Goal: Task Accomplishment & Management: Use online tool/utility

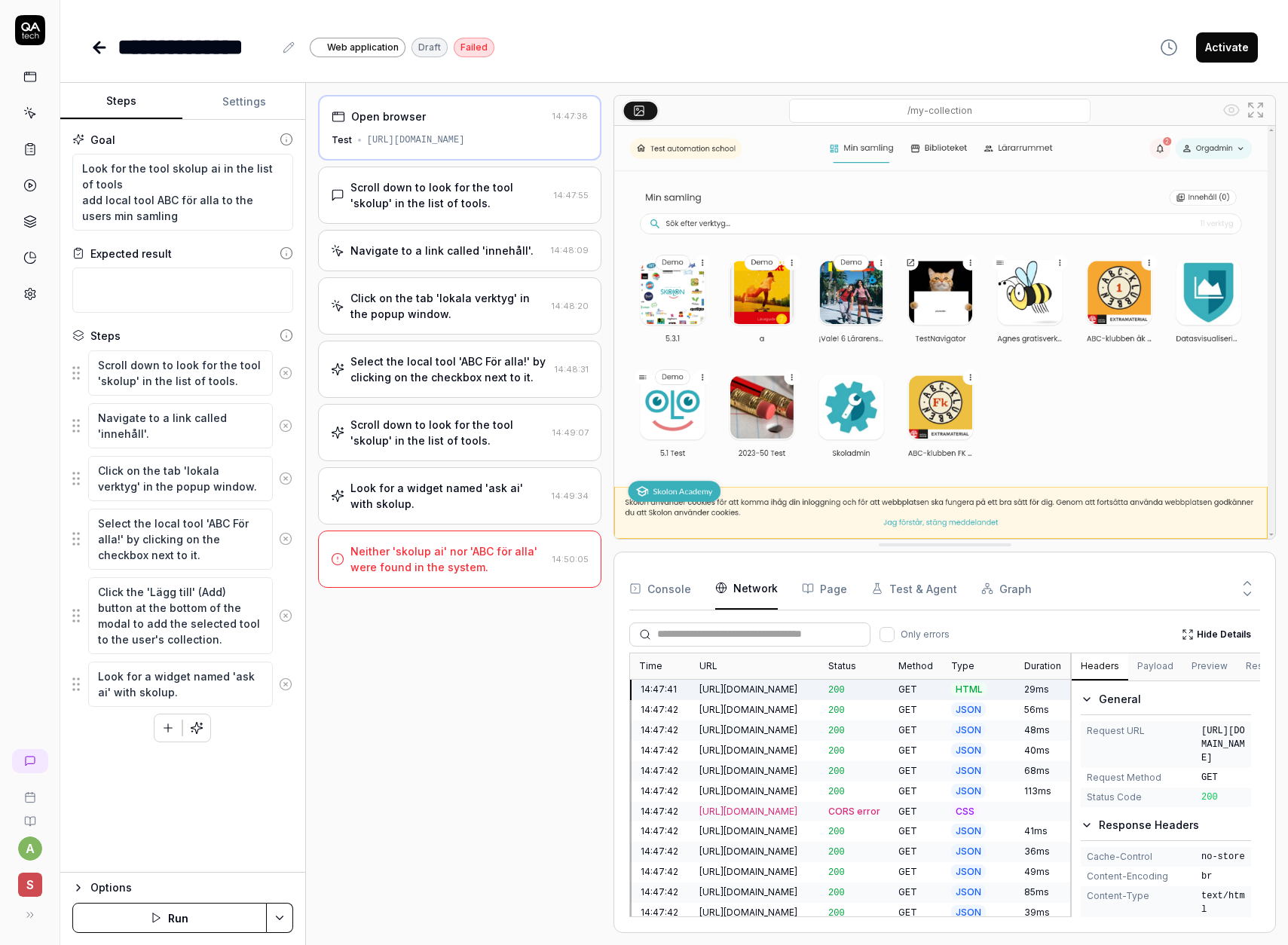
scroll to position [1, 0]
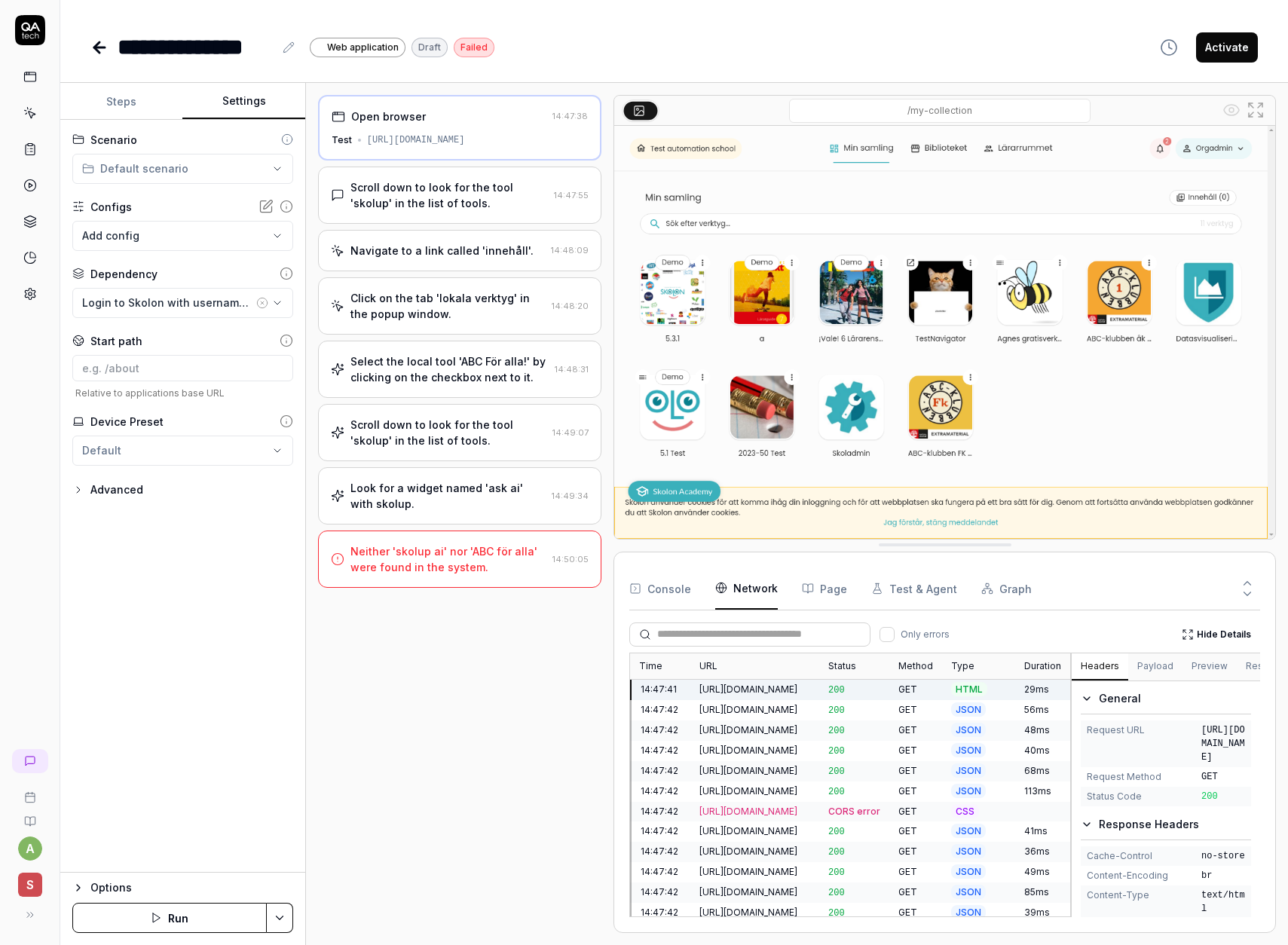
click at [243, 109] on button "Settings" at bounding box center [243, 102] width 122 height 36
click at [278, 304] on icon "button" at bounding box center [277, 303] width 12 height 12
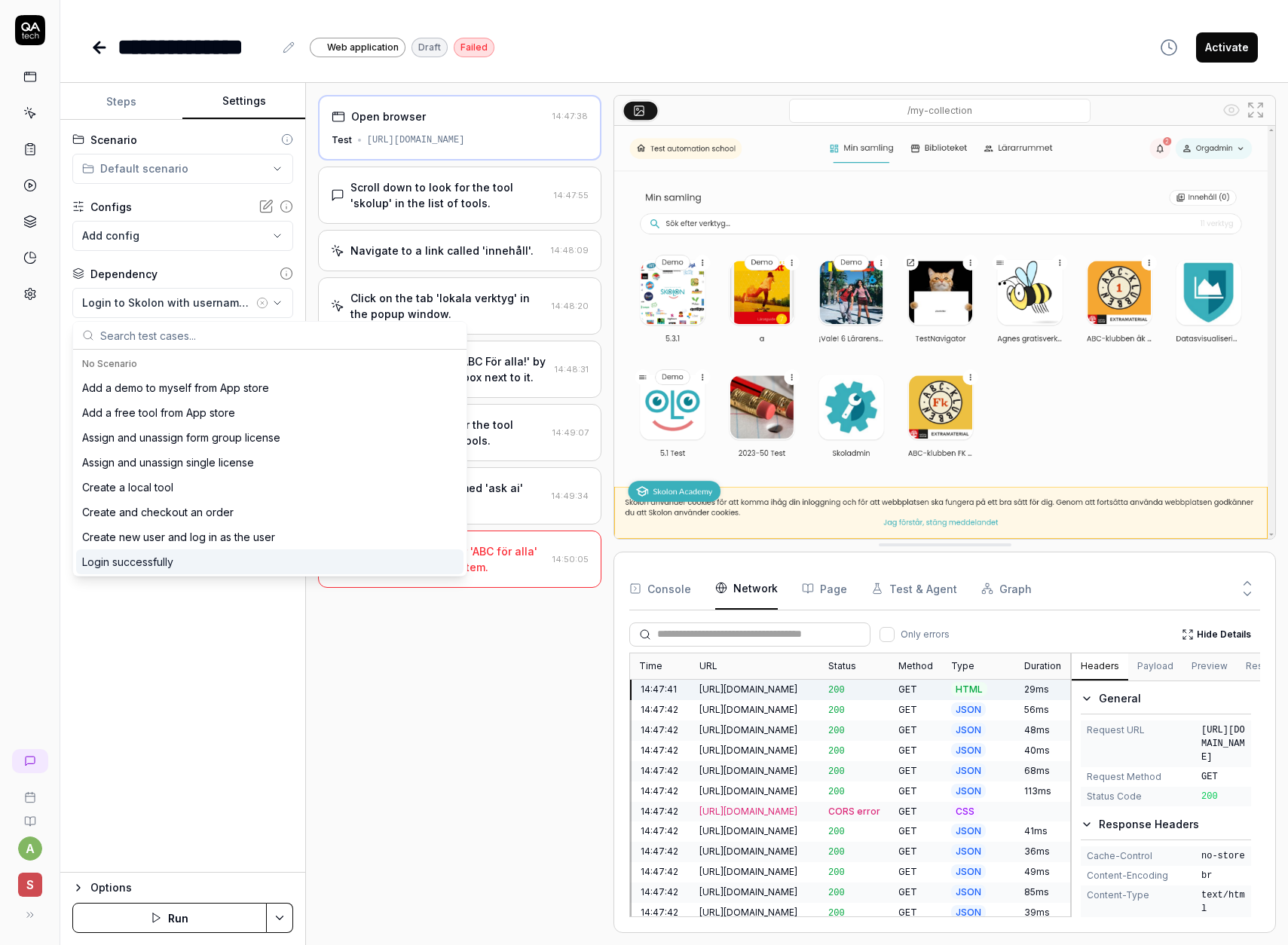
click at [178, 558] on div "Login successfully" at bounding box center [270, 561] width 388 height 25
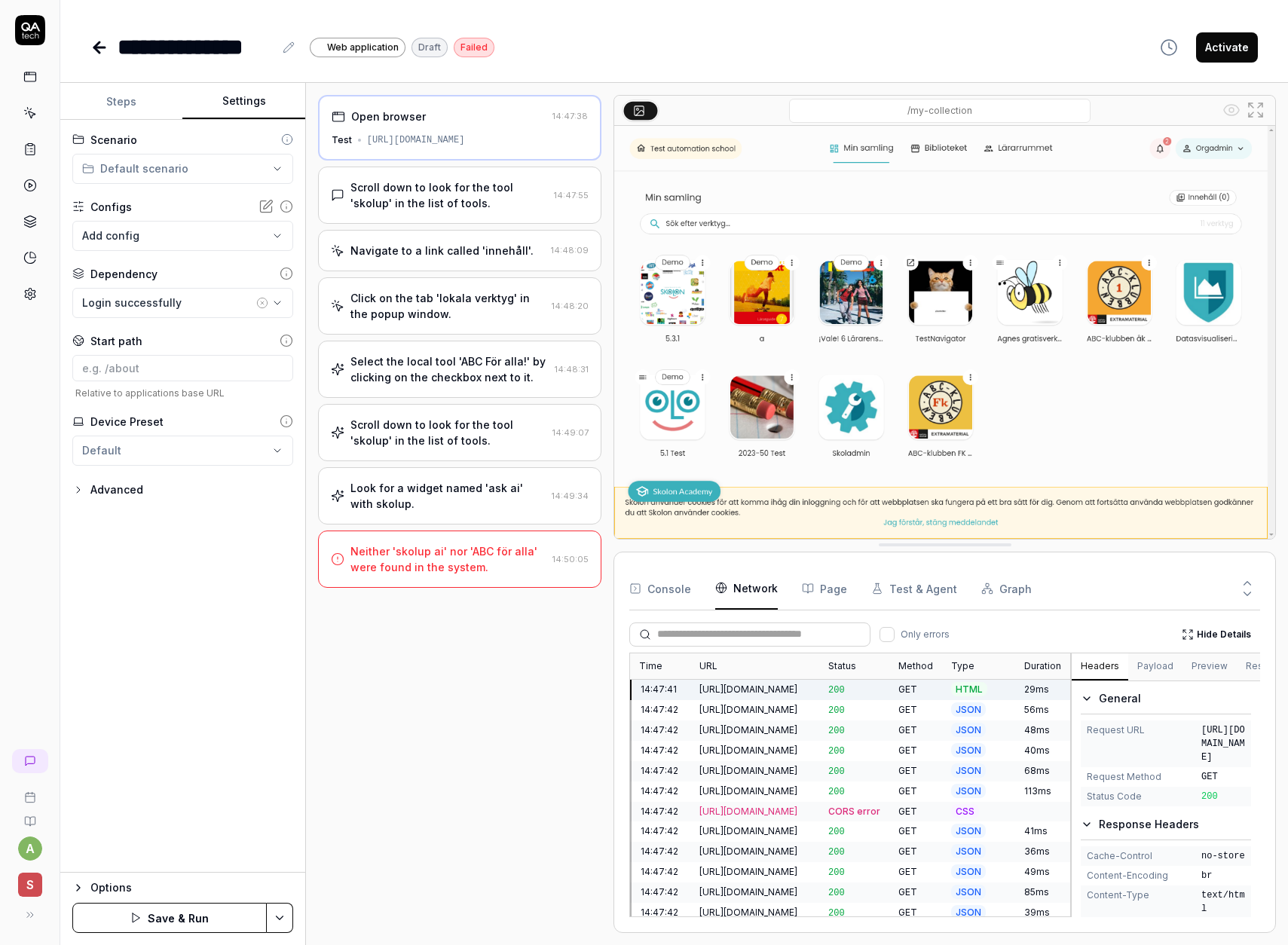
click at [414, 189] on div "Scroll down to look for the tool 'skolup' in the list of tools." at bounding box center [449, 195] width 198 height 32
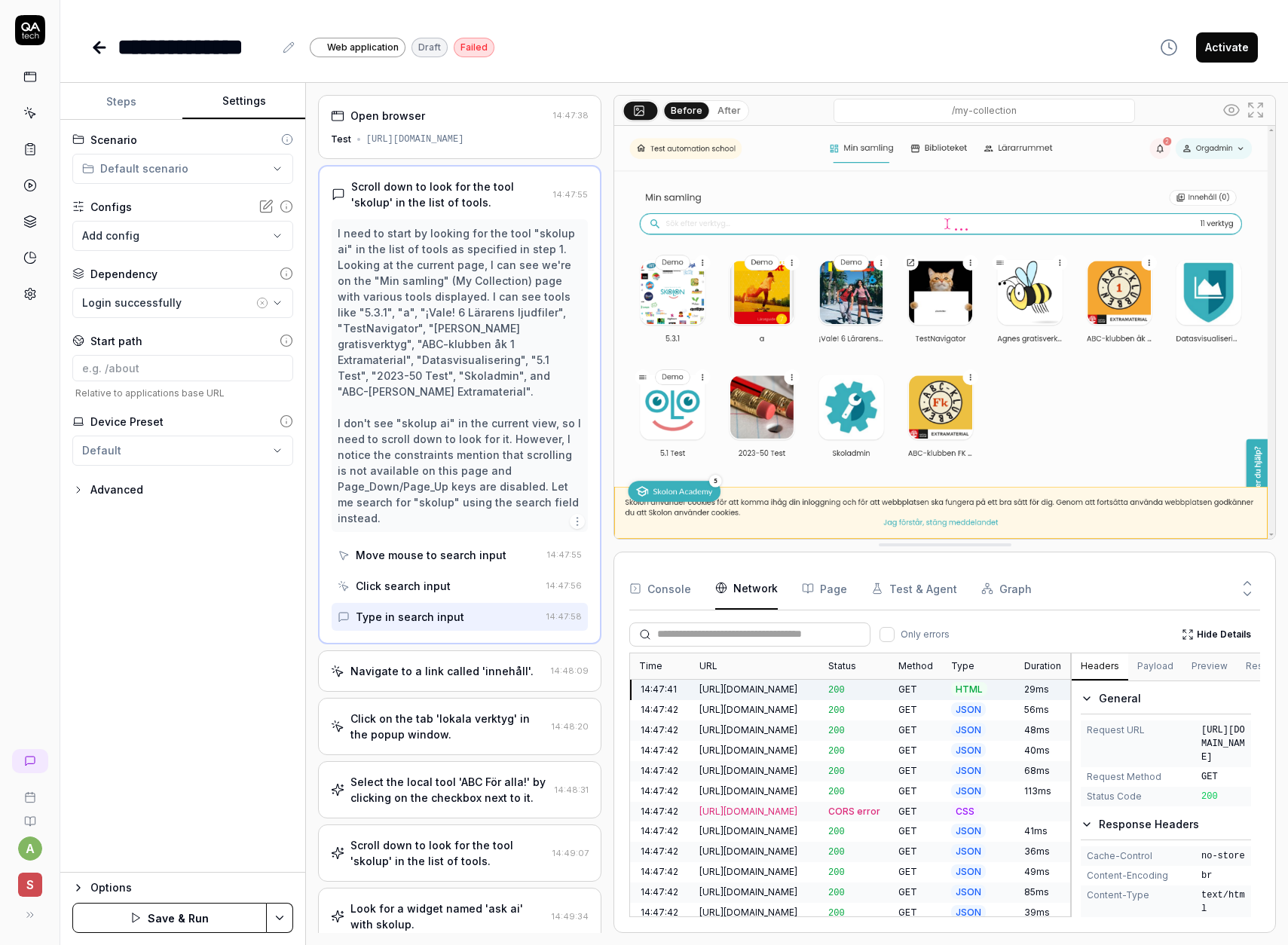
click at [386, 234] on div "I need to start by looking for the tool "skolup ai" in the list of tools as spe…" at bounding box center [460, 376] width 245 height 301
click at [397, 134] on div "[URL][DOMAIN_NAME]" at bounding box center [415, 140] width 98 height 14
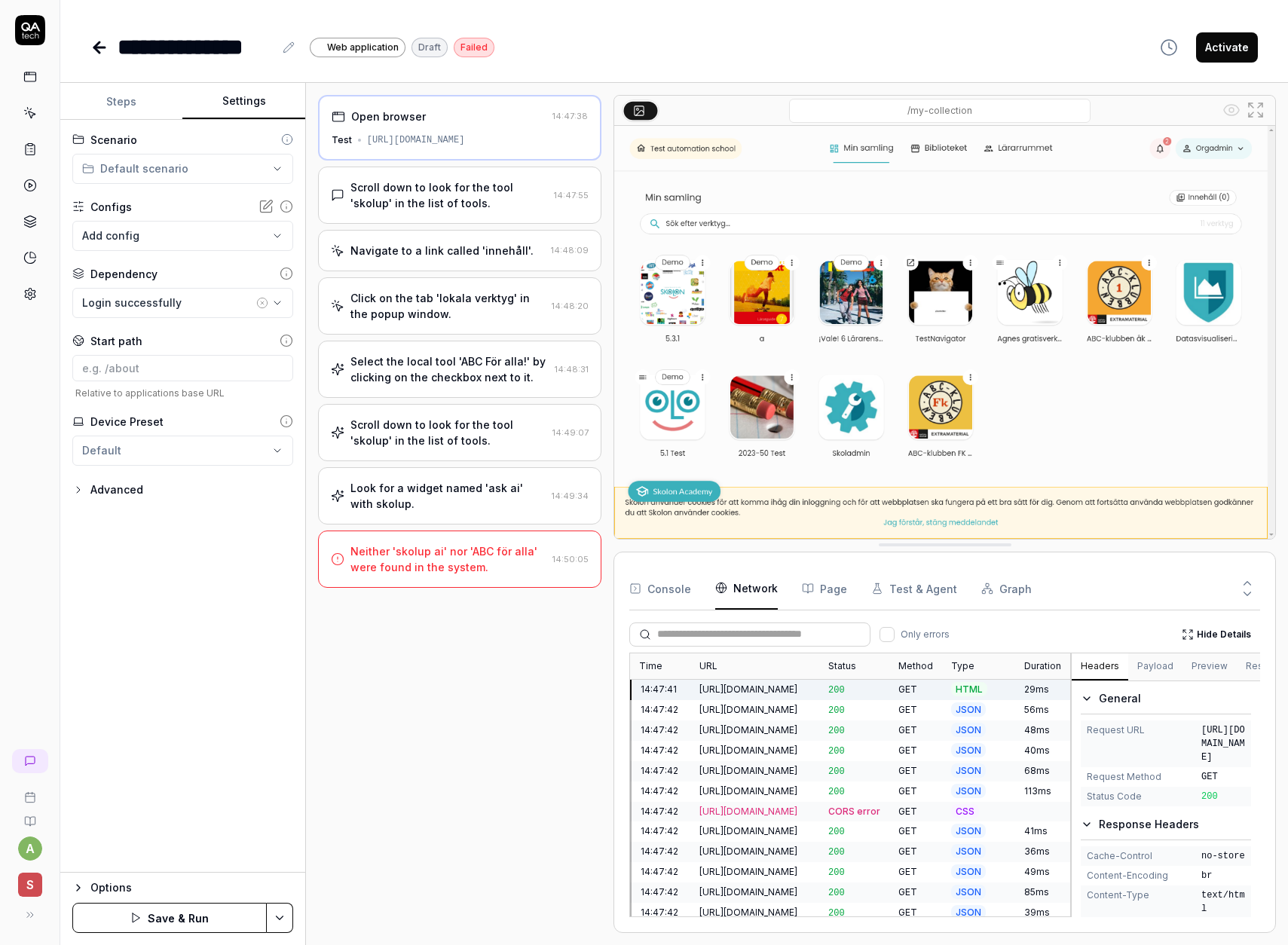
click at [399, 207] on div "Scroll down to look for the tool 'skolup' in the list of tools." at bounding box center [449, 195] width 198 height 32
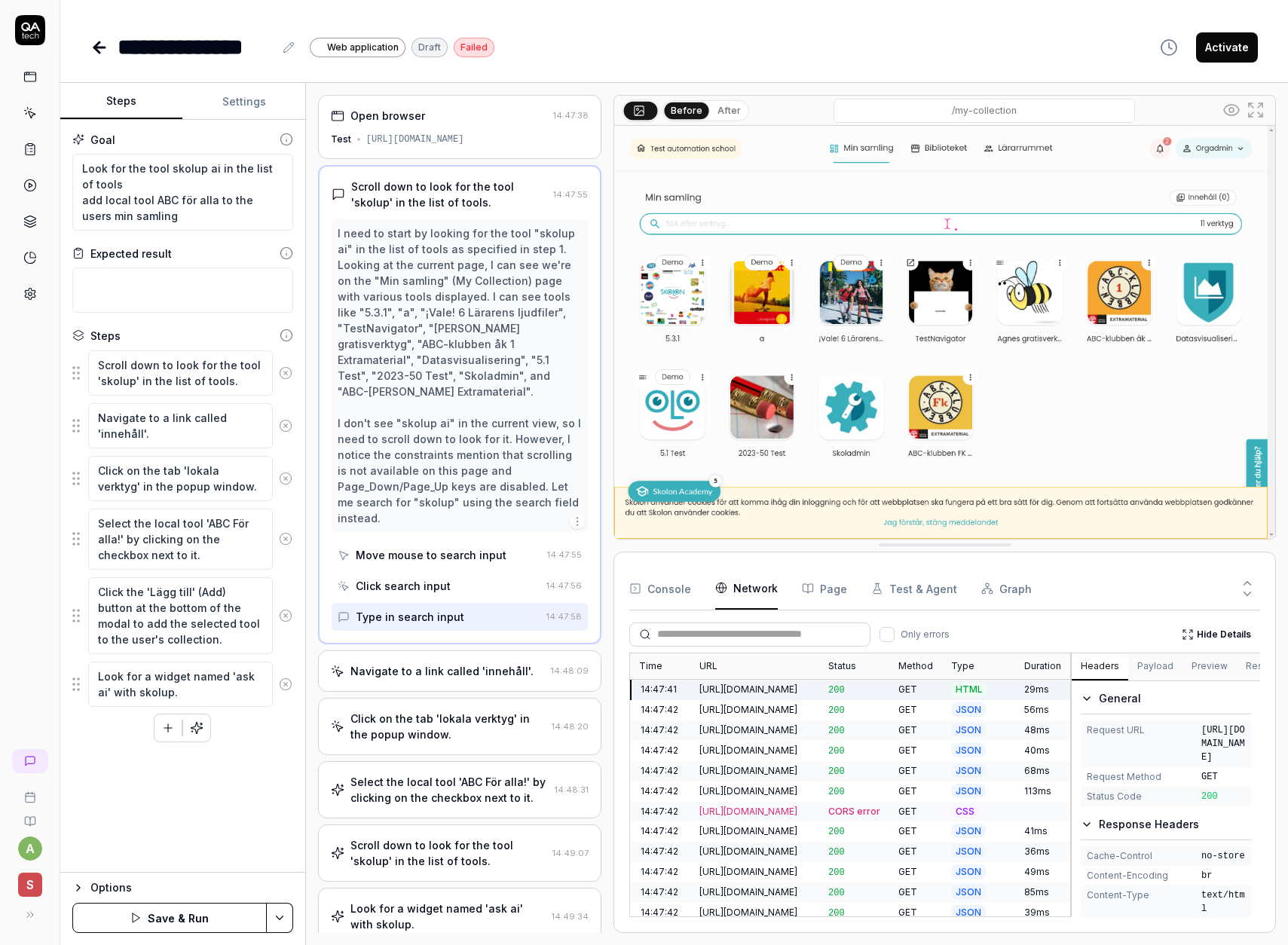
click at [127, 100] on button "Steps" at bounding box center [121, 102] width 122 height 36
drag, startPoint x: 153, startPoint y: 172, endPoint x: 212, endPoint y: 198, distance: 64.5
click at [212, 198] on textarea "Look for the tool skolup ai in the list of tools add local tool ABC för alla to…" at bounding box center [182, 191] width 221 height 77
drag, startPoint x: 141, startPoint y: 202, endPoint x: 174, endPoint y: 201, distance: 33.0
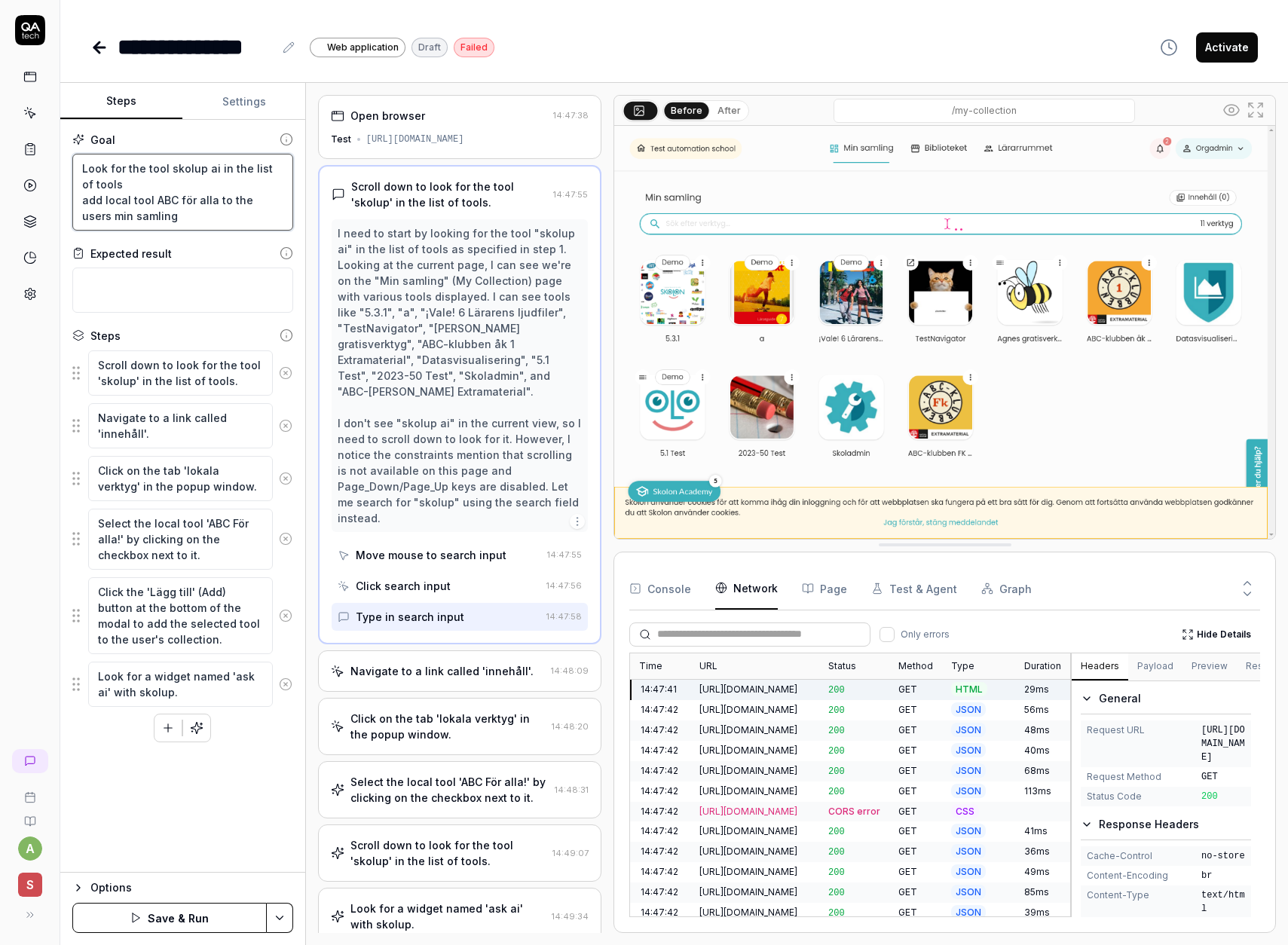
click at [174, 201] on textarea "Look for the tool skolup ai in the list of tools add local tool ABC för alla to…" at bounding box center [182, 191] width 221 height 77
click at [163, 220] on textarea "Look for the tool skolup ai in the list of tools add local tool ABC för alla to…" at bounding box center [182, 191] width 221 height 77
click at [100, 47] on icon at bounding box center [100, 47] width 11 height 0
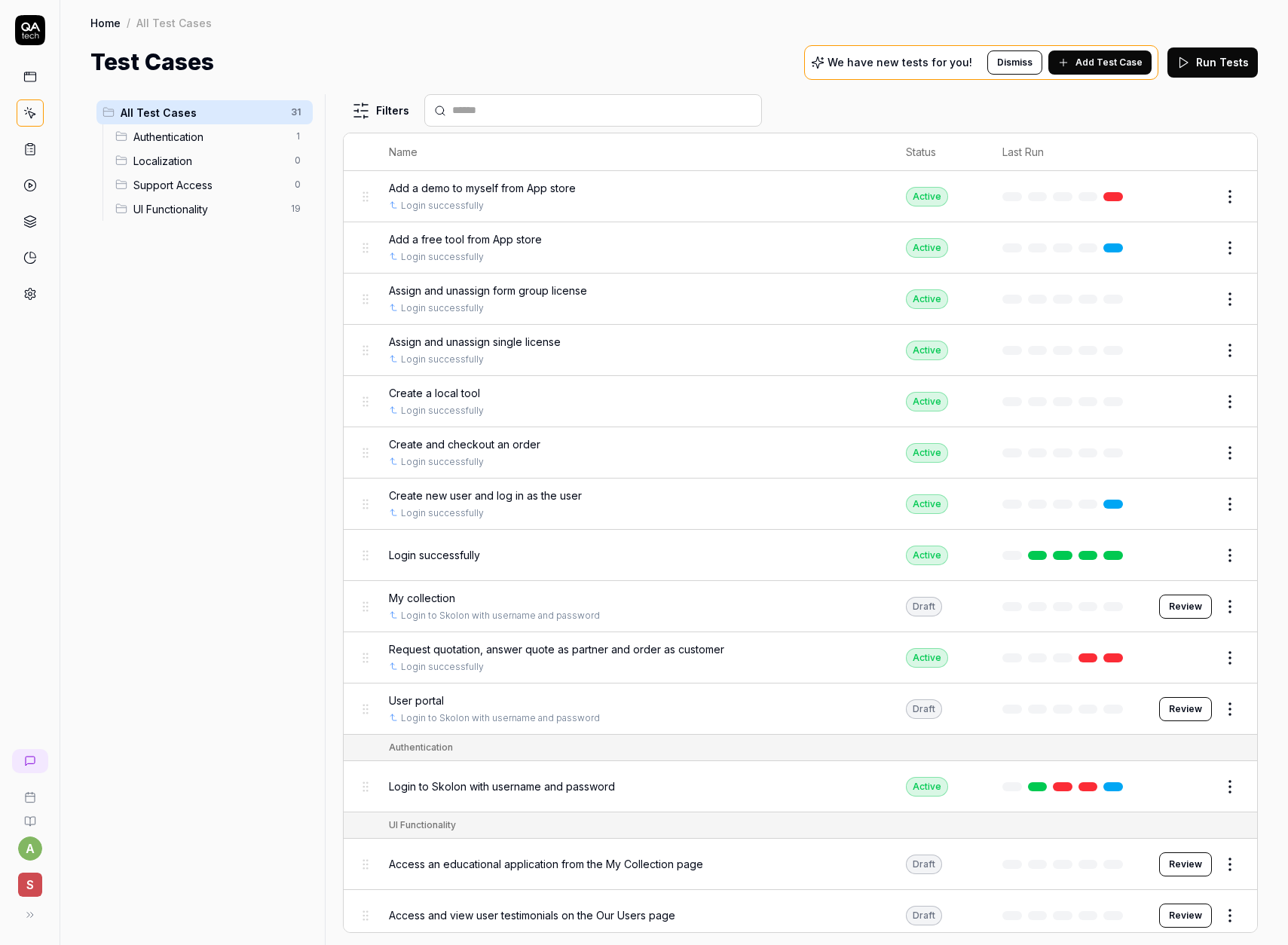
click at [548, 346] on span "Assign and unassign single license" at bounding box center [475, 341] width 172 height 16
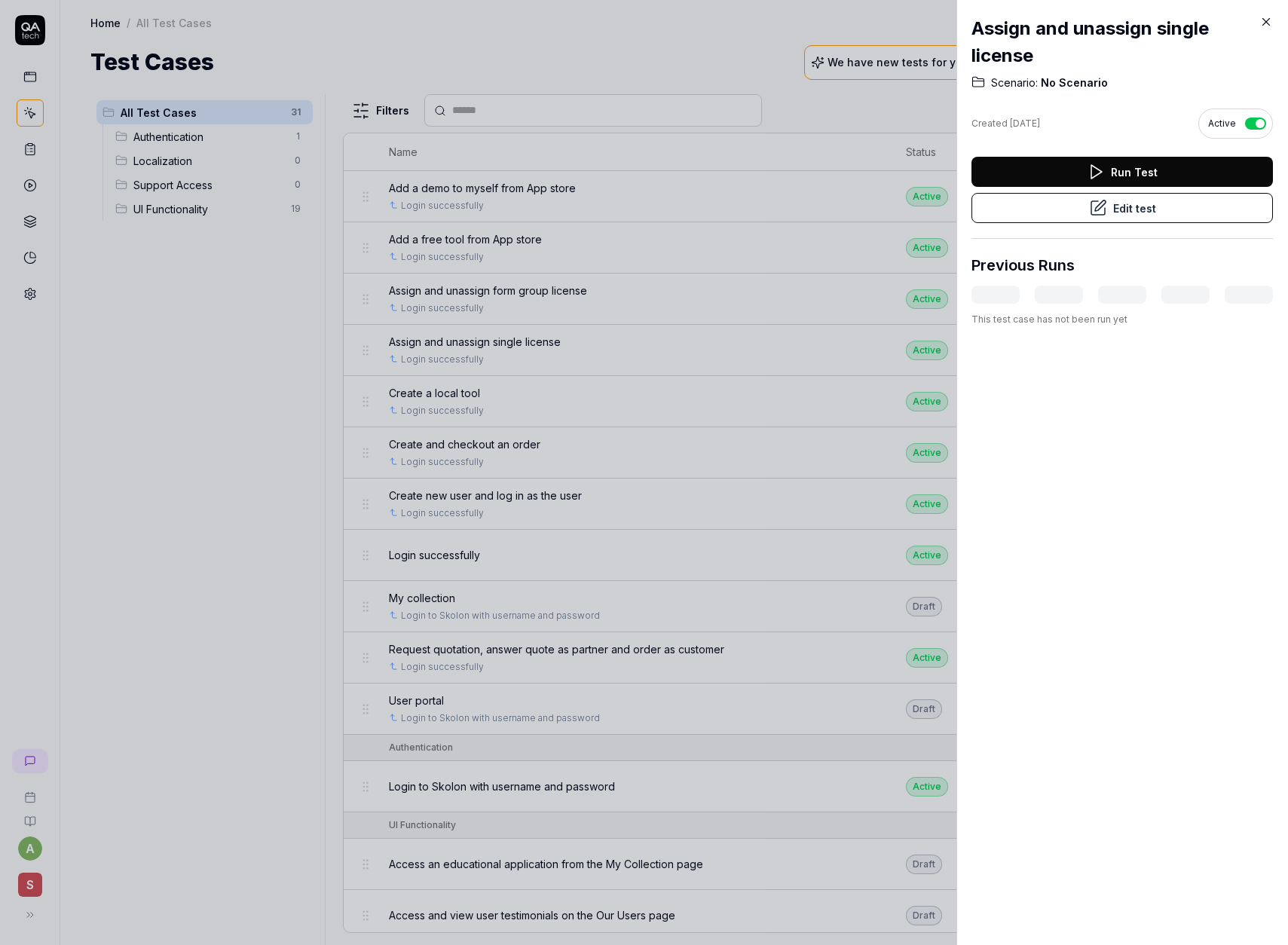
click at [1088, 210] on button "Edit test" at bounding box center [1122, 208] width 302 height 30
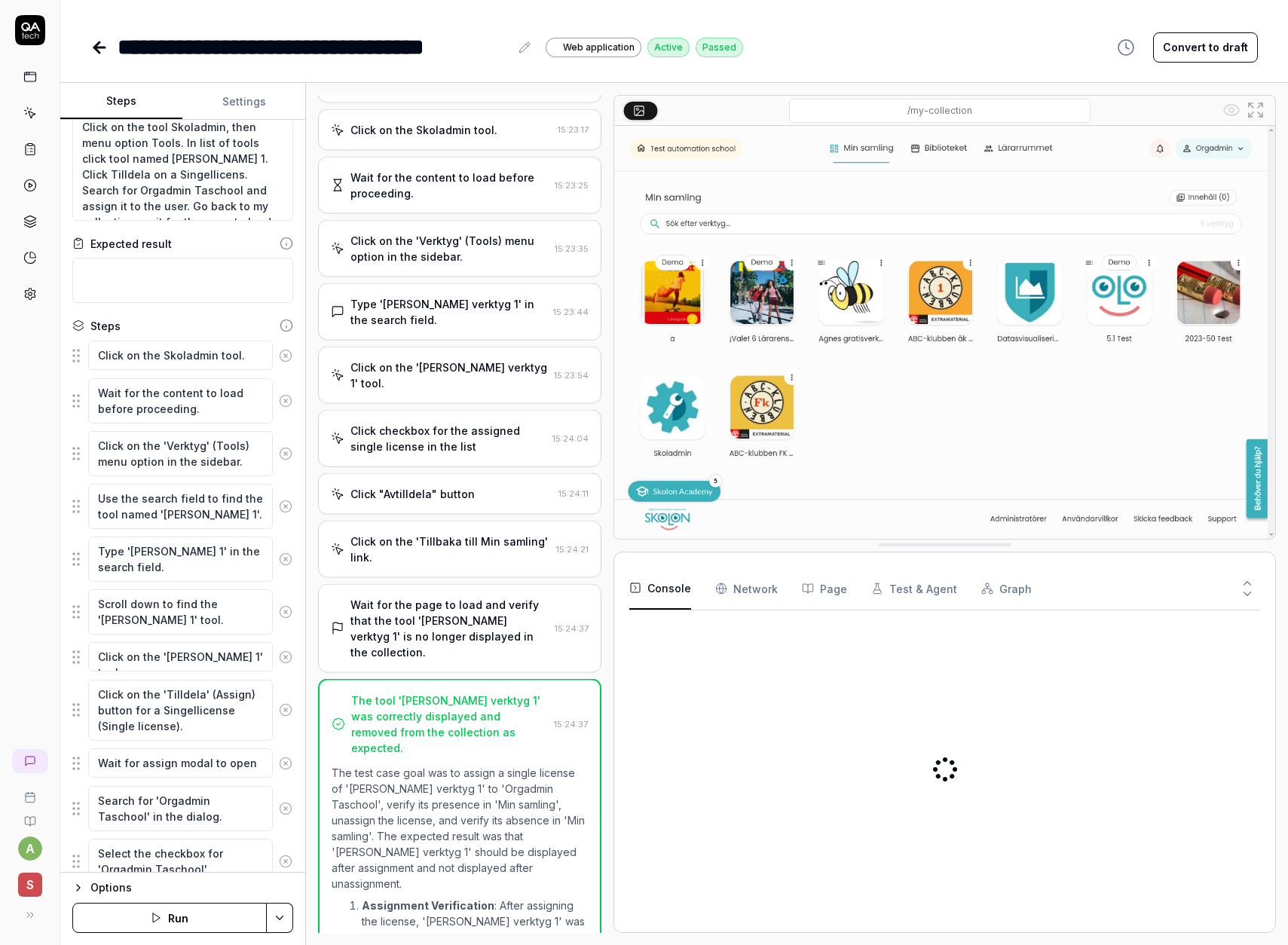
scroll to position [850, 0]
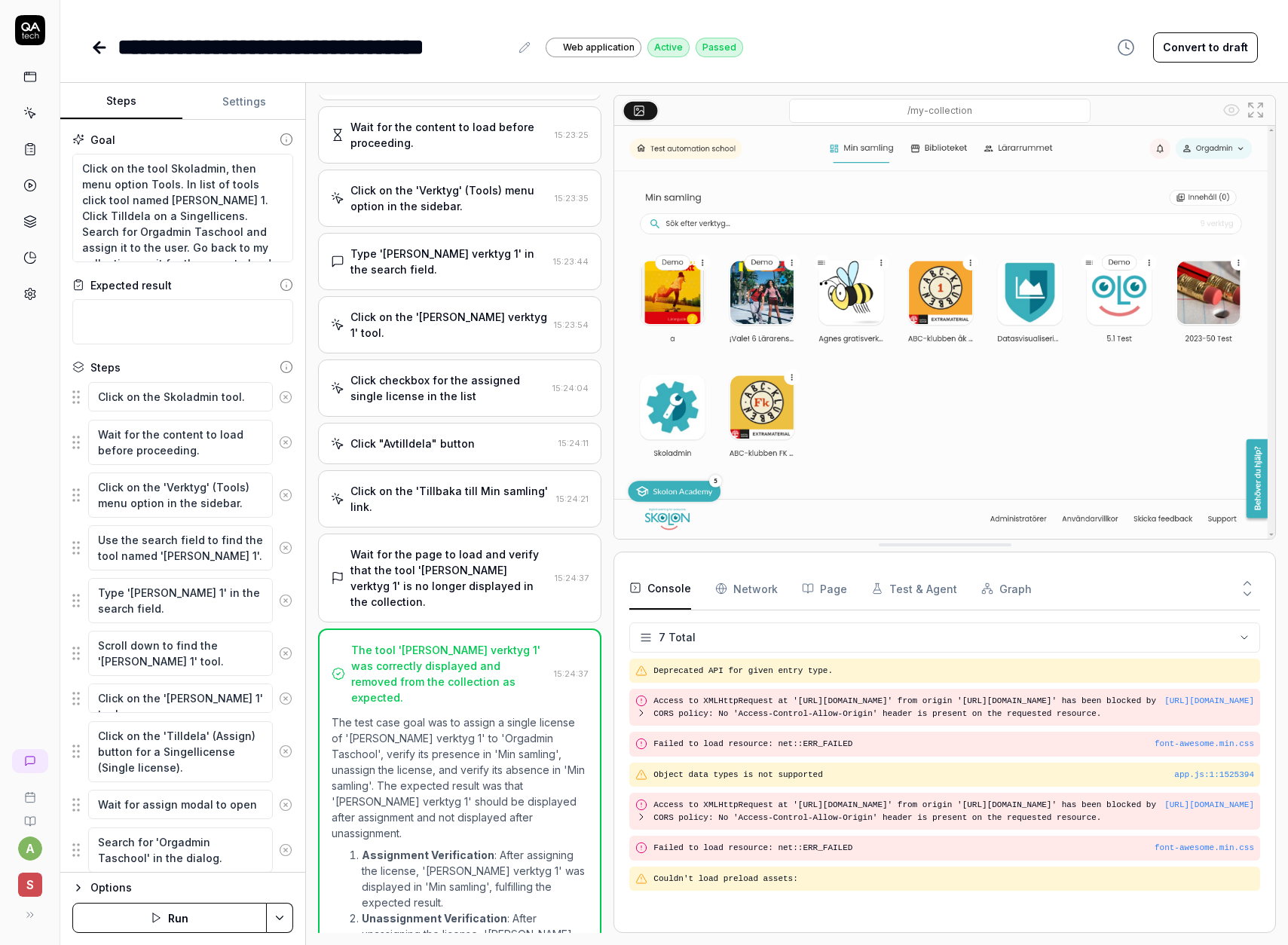
click at [237, 104] on button "Settings" at bounding box center [243, 102] width 122 height 36
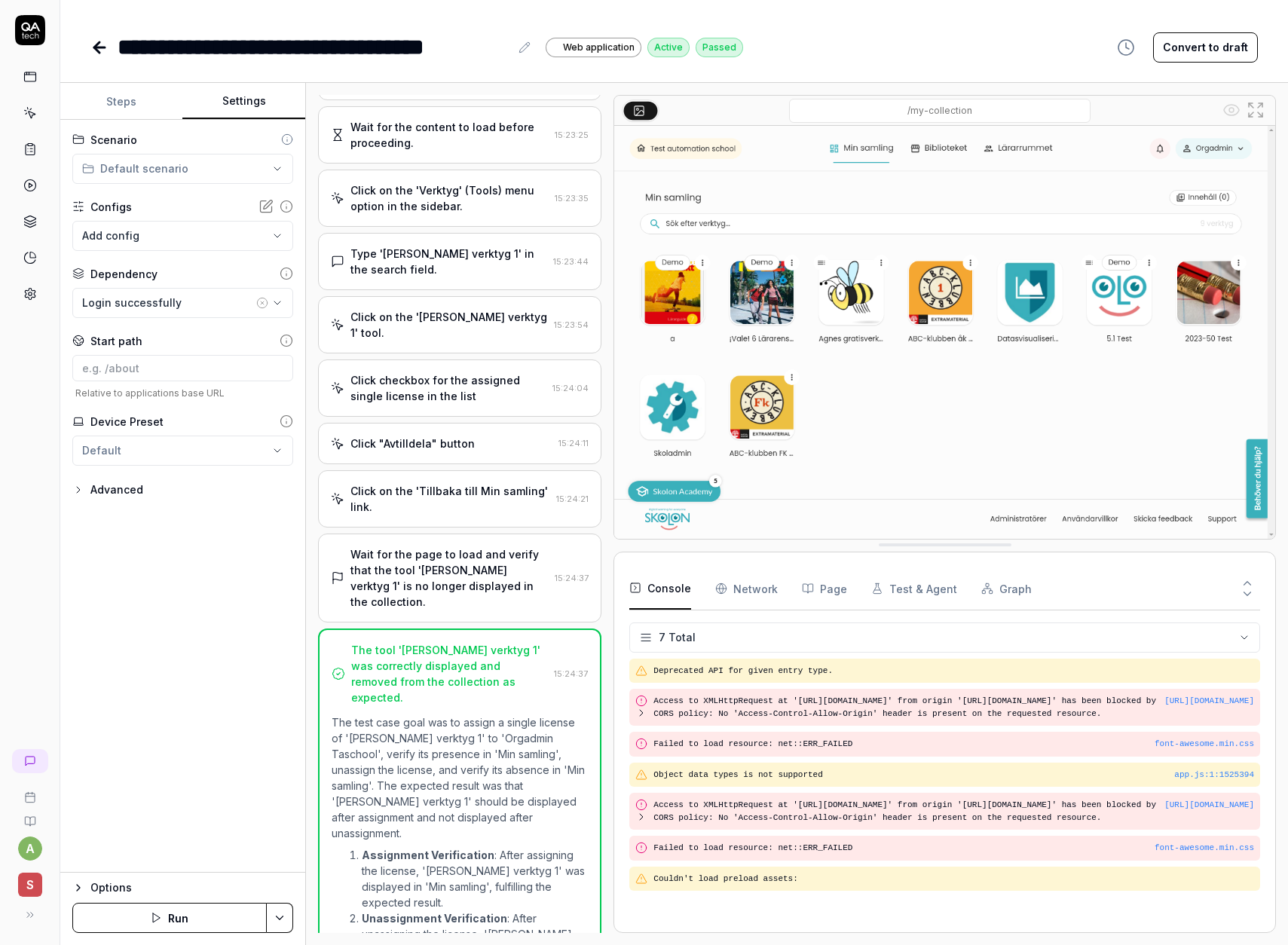
type textarea "*"
click at [131, 94] on button "Steps" at bounding box center [121, 102] width 122 height 36
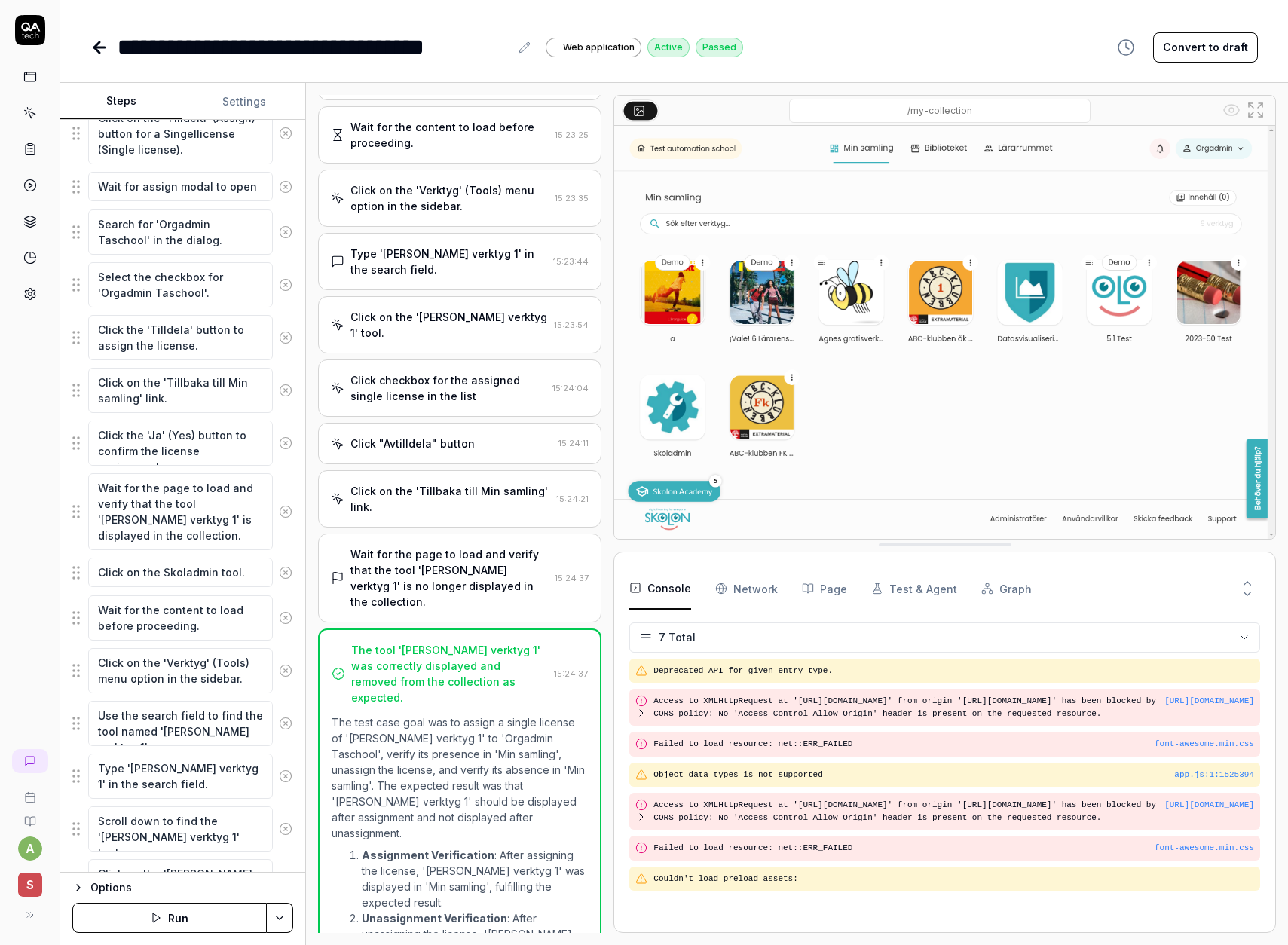
scroll to position [639, 0]
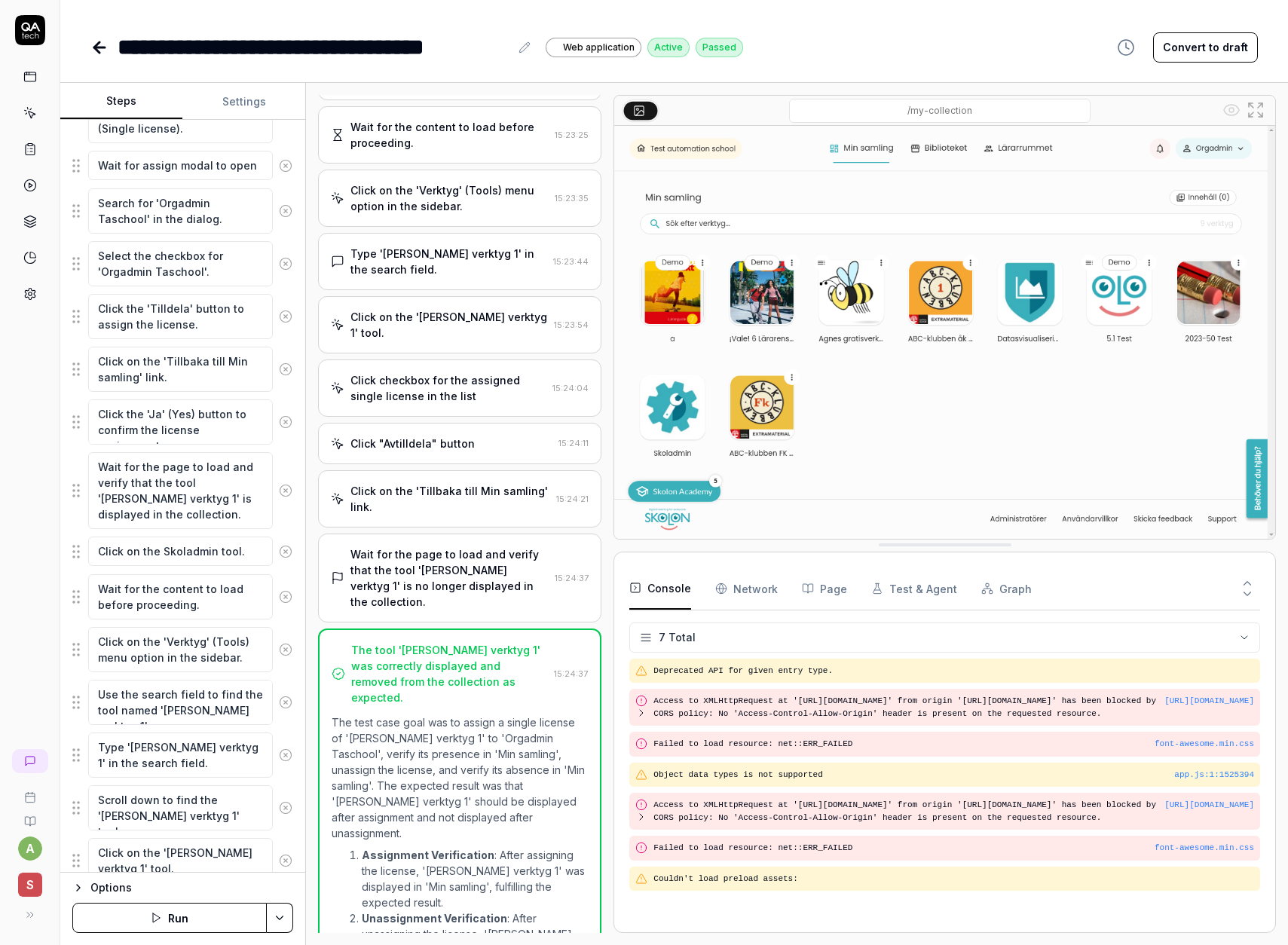
click at [90, 43] on icon at bounding box center [100, 48] width 18 height 18
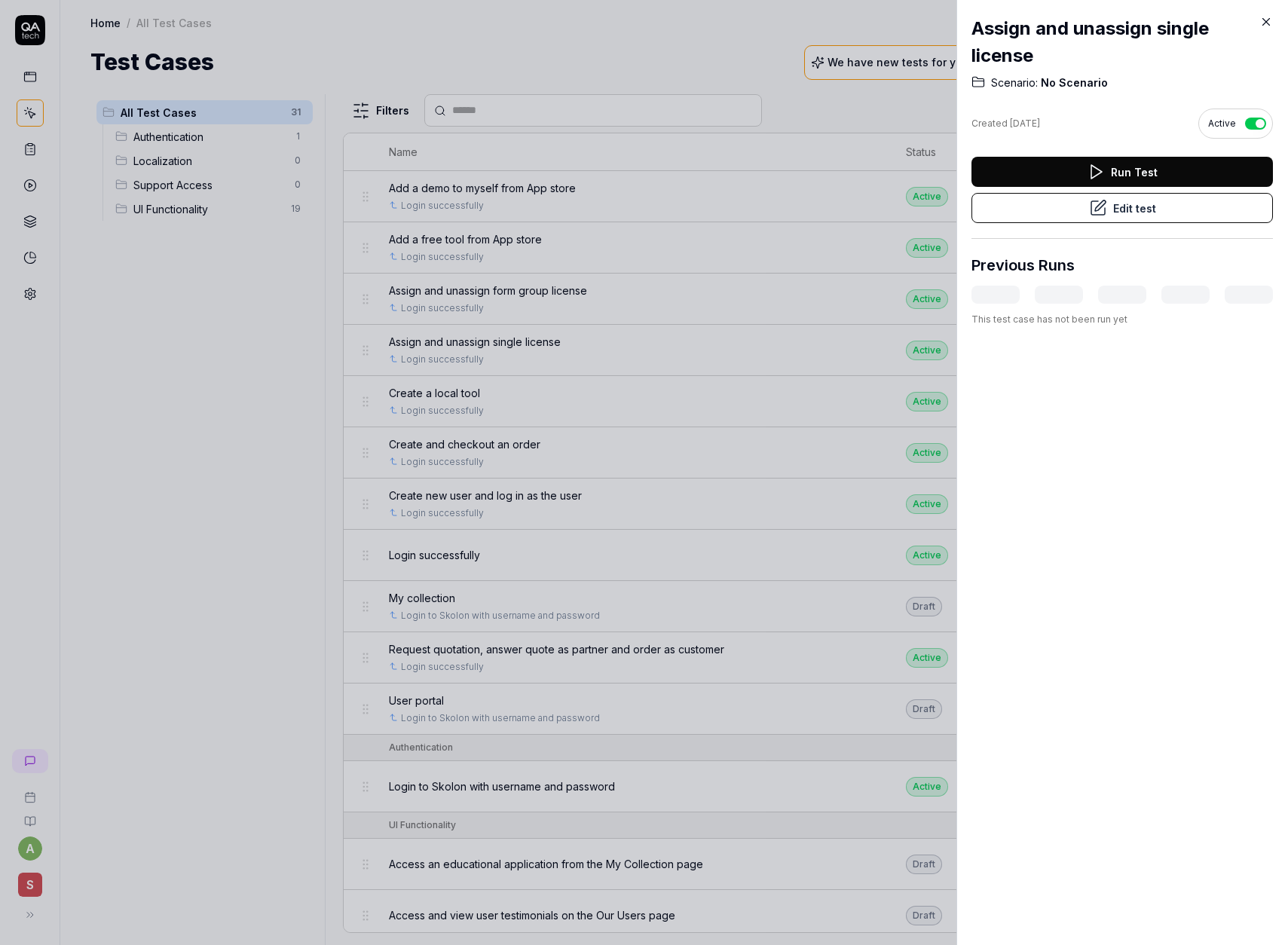
click at [888, 142] on div at bounding box center [644, 472] width 1288 height 945
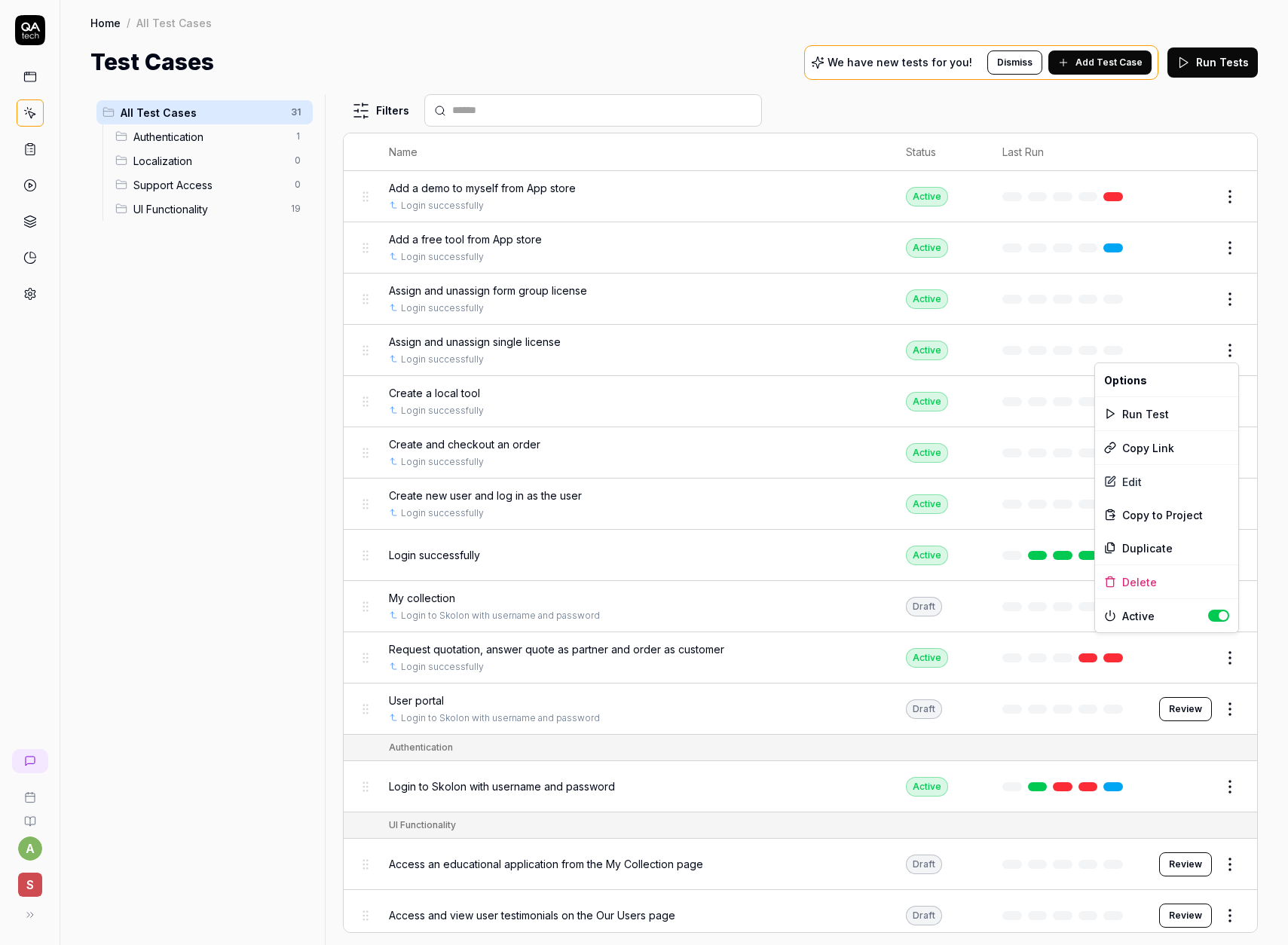
click at [1233, 351] on html "a S Home / All Test Cases Home / All Test Cases Test Cases We have new tests fo…" at bounding box center [644, 472] width 1288 height 945
click at [280, 447] on html "a S Home / All Test Cases Home / All Test Cases Test Cases We have new tests fo…" at bounding box center [644, 472] width 1288 height 945
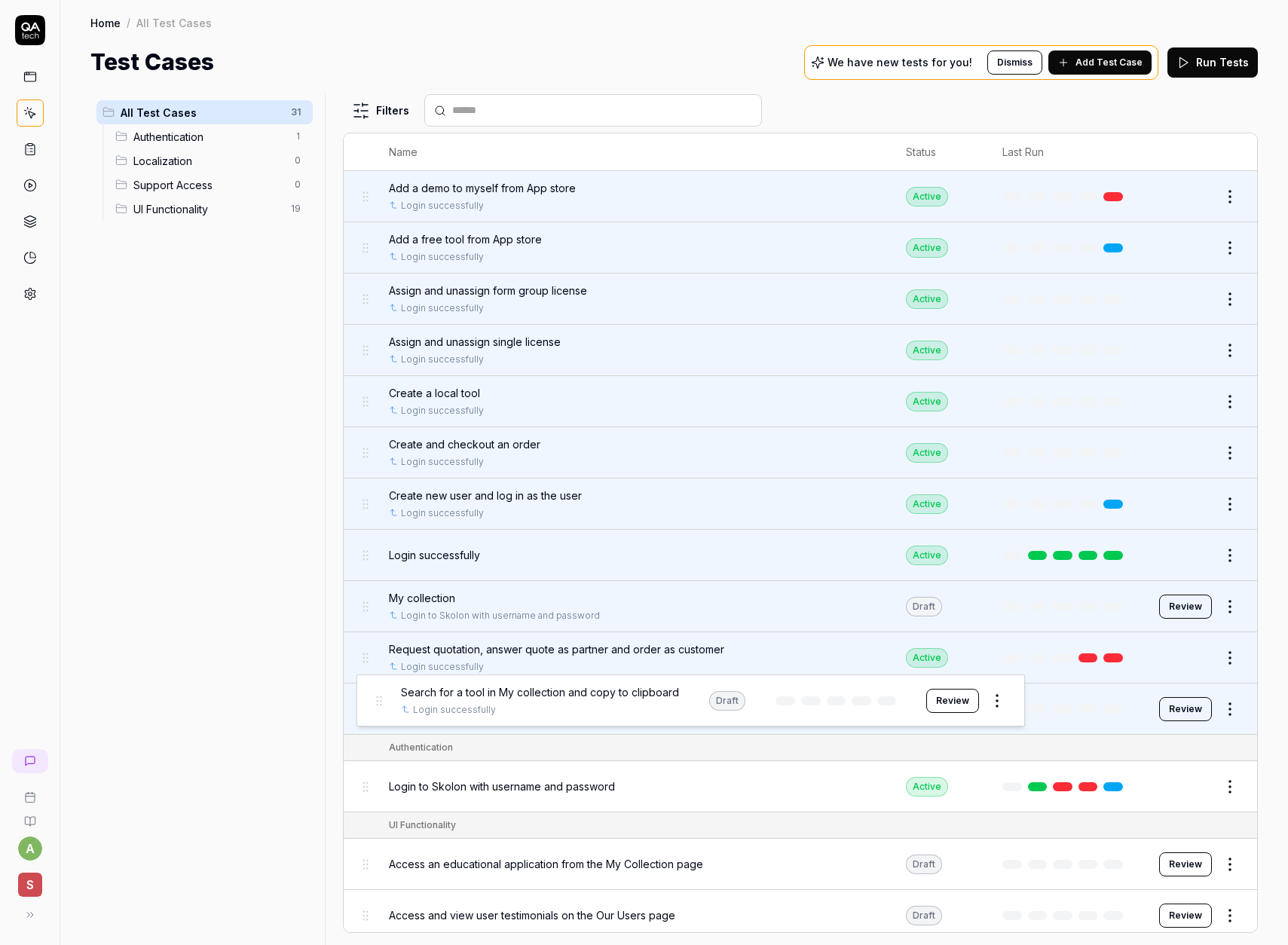
drag, startPoint x: 365, startPoint y: 738, endPoint x: 378, endPoint y: 700, distance: 40.2
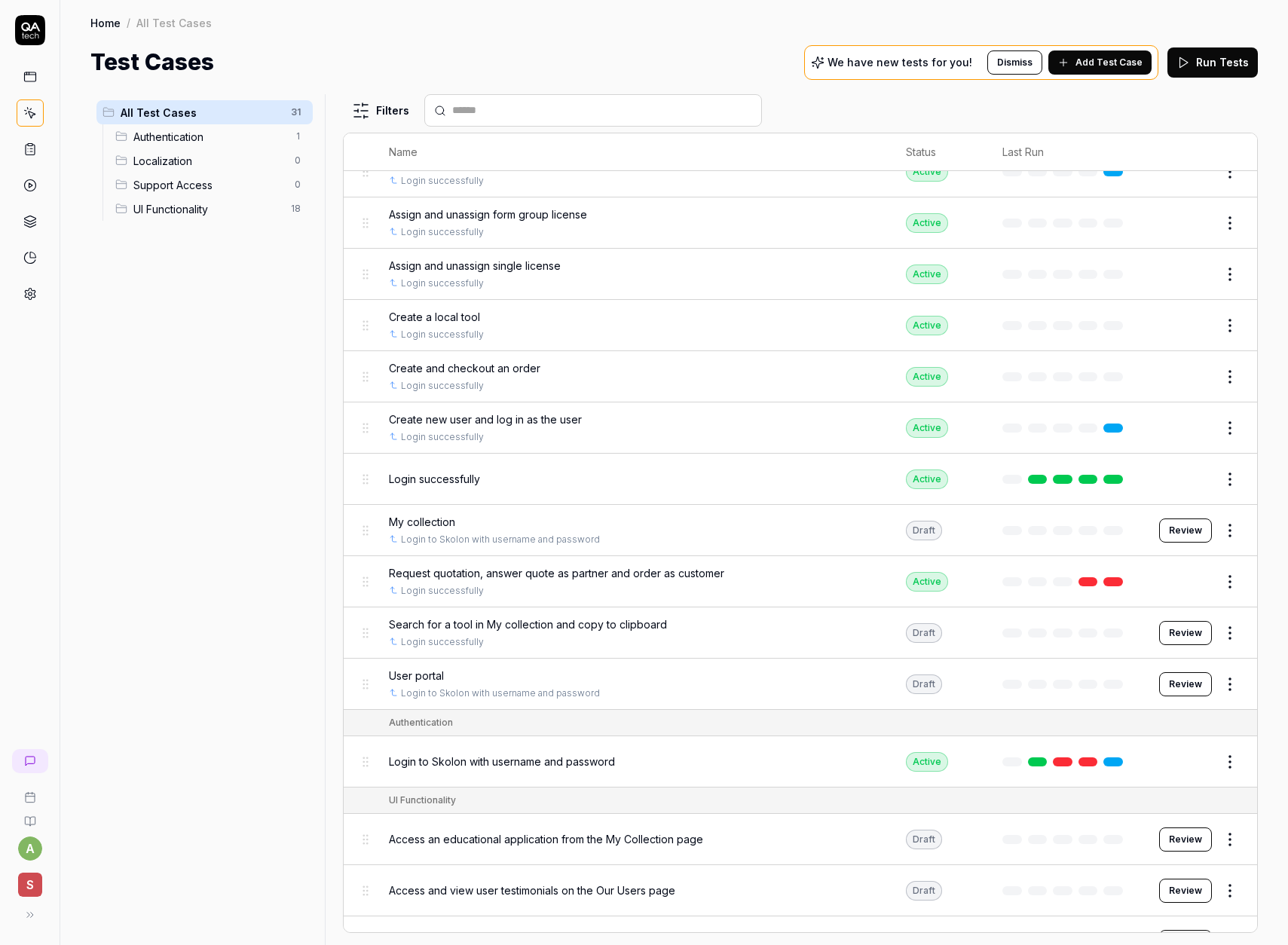
scroll to position [78, 0]
click at [1227, 625] on html "a S Home / All Test Cases Home / All Test Cases Test Cases We have new tests fo…" at bounding box center [644, 472] width 1288 height 945
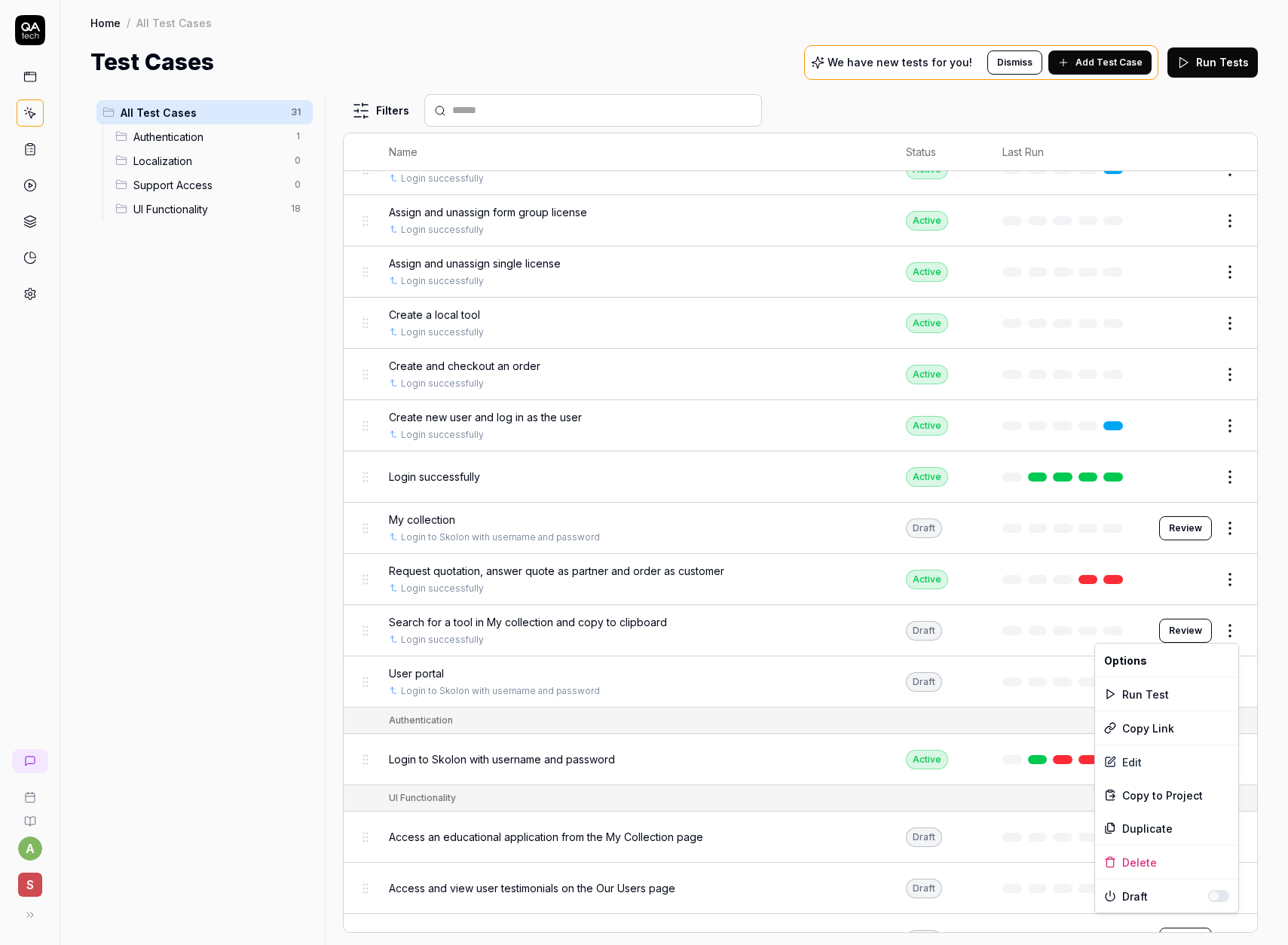
click at [311, 634] on html "a S Home / All Test Cases Home / All Test Cases Test Cases We have new tests fo…" at bounding box center [644, 472] width 1288 height 945
